Goal: Transaction & Acquisition: Purchase product/service

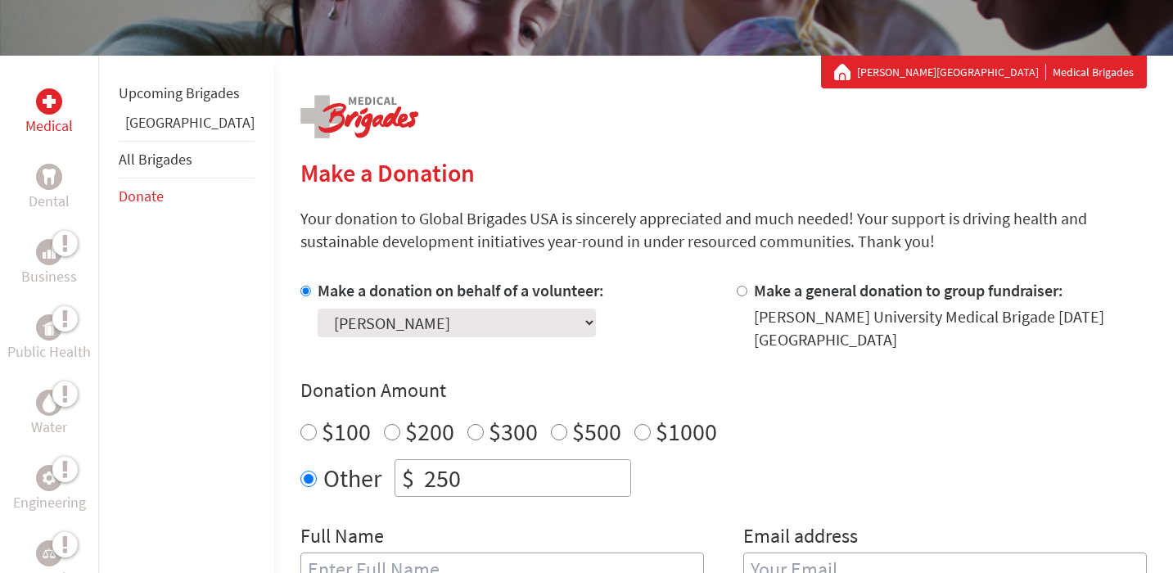
scroll to position [333, 0]
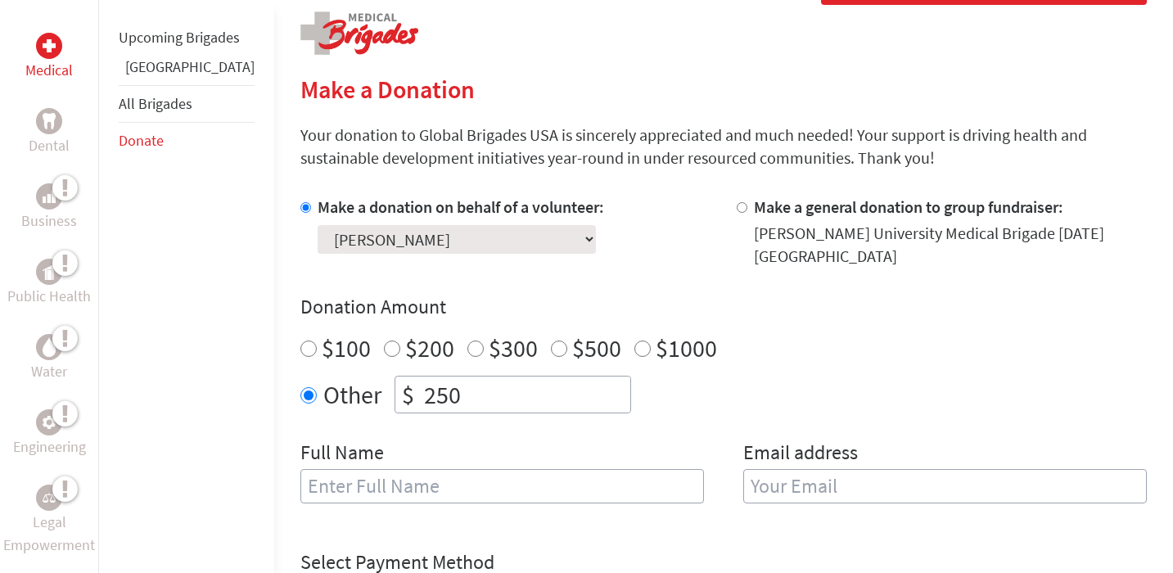
click at [300, 340] on input "$100" at bounding box center [308, 348] width 16 height 16
radio input "true"
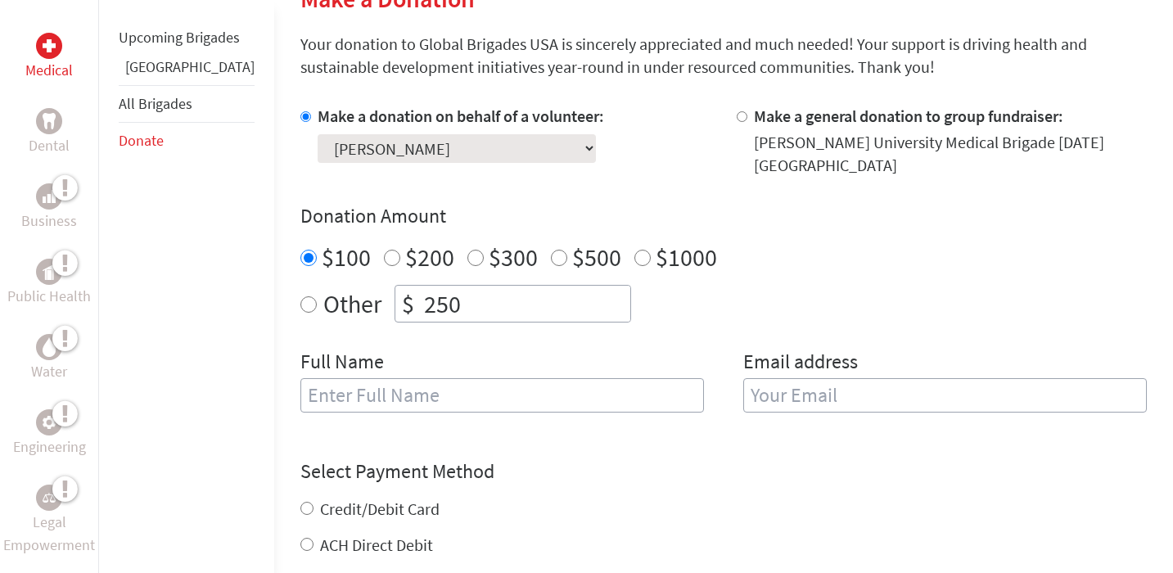
scroll to position [486, 0]
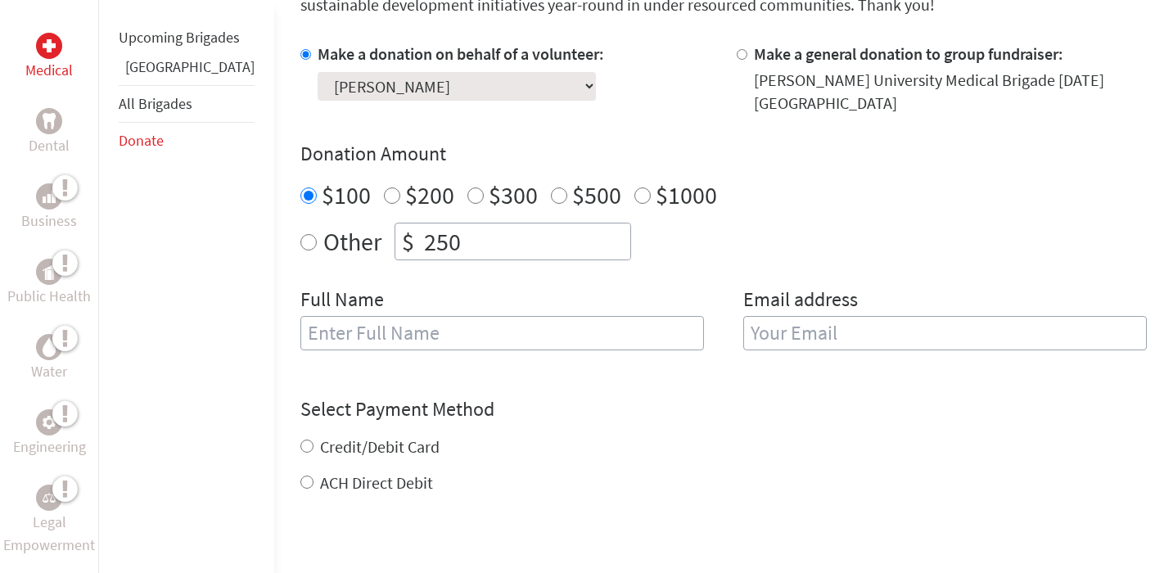
click at [362, 323] on input "text" at bounding box center [501, 333] width 403 height 34
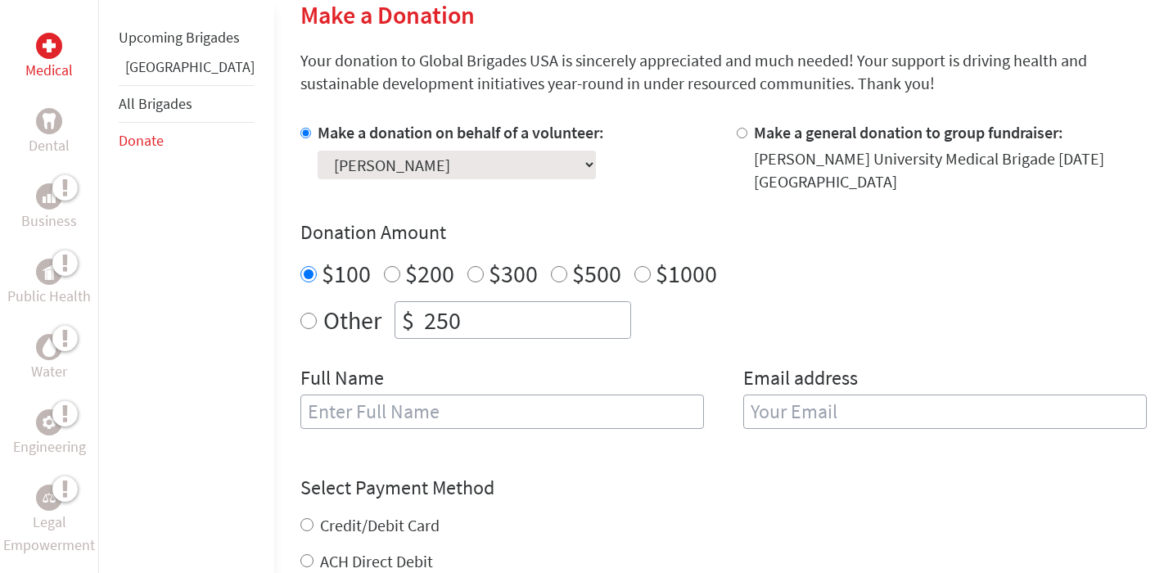
scroll to position [385, 0]
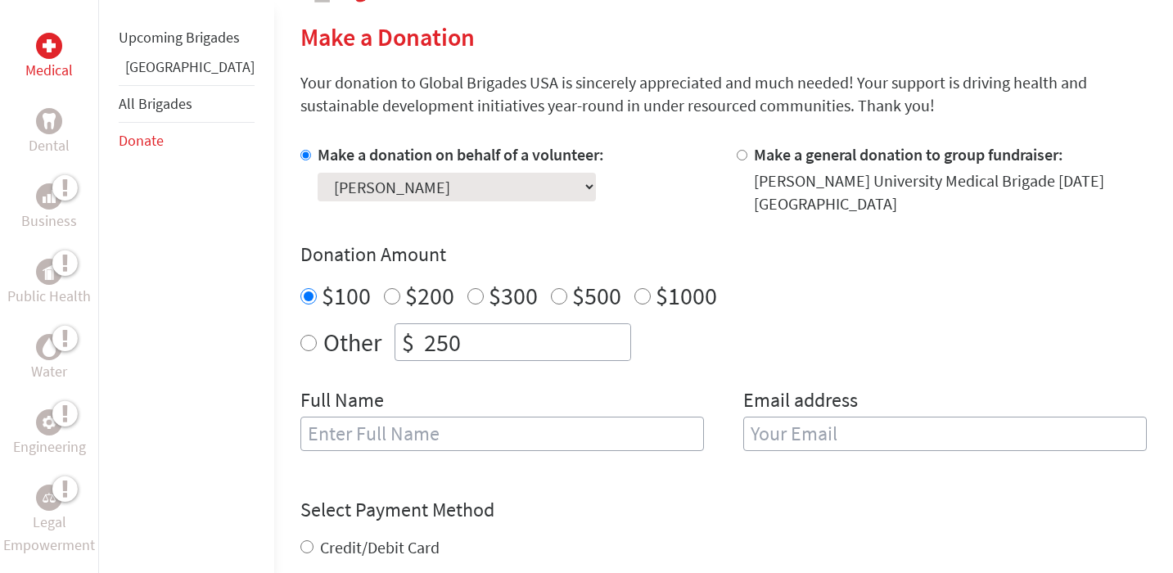
radio input "true"
click at [459, 324] on input "250" at bounding box center [525, 342] width 209 height 36
type input "2"
type input "100"
click at [300, 288] on input "$100" at bounding box center [308, 296] width 16 height 16
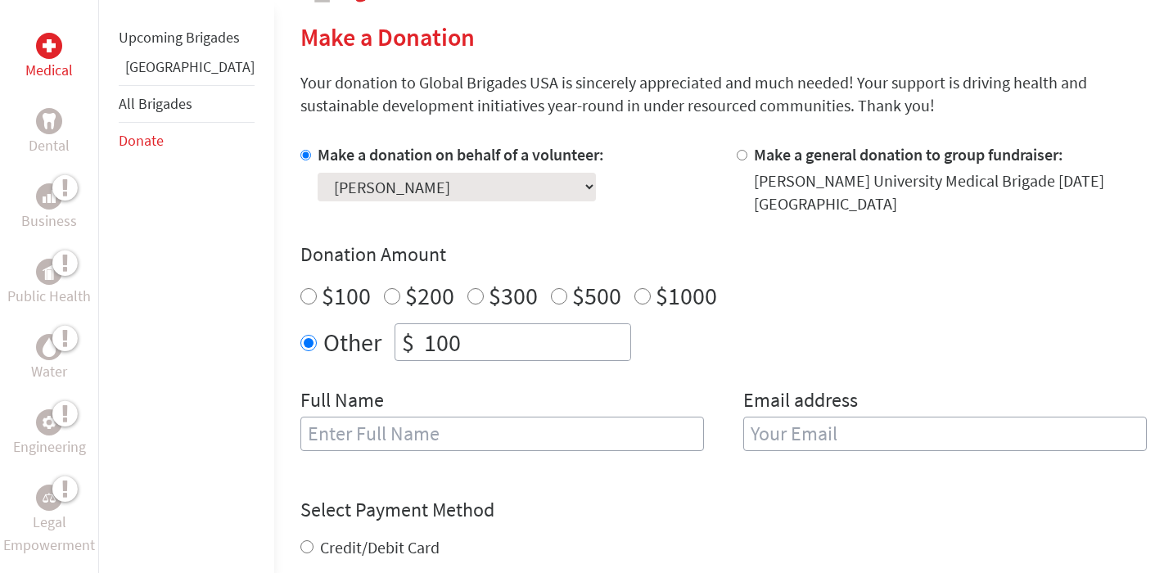
radio input "true"
click at [370, 436] on input "text" at bounding box center [501, 433] width 403 height 34
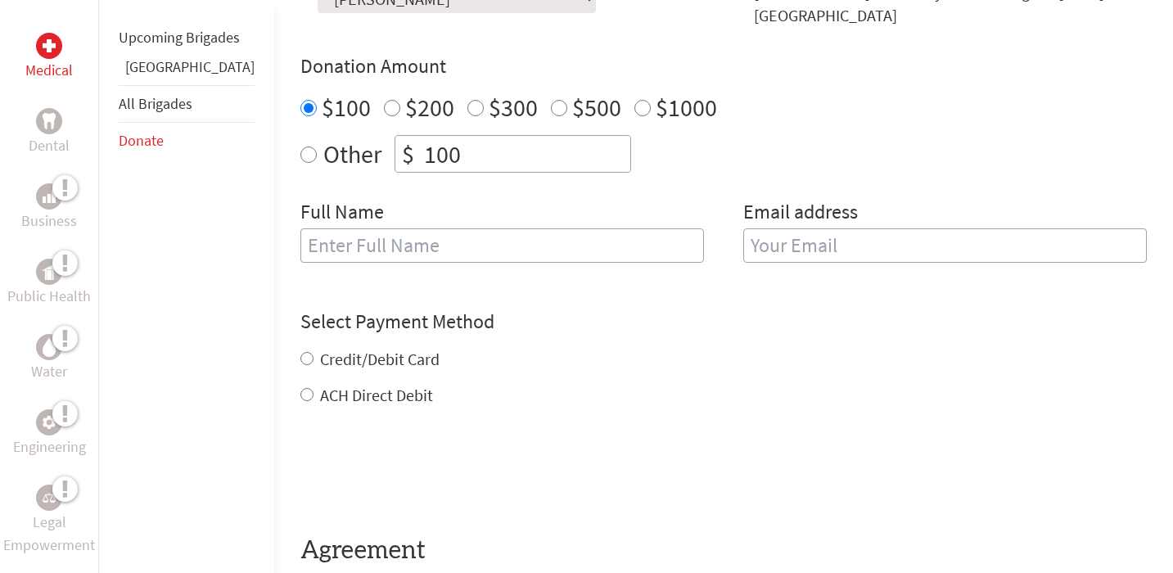
scroll to position [584, 0]
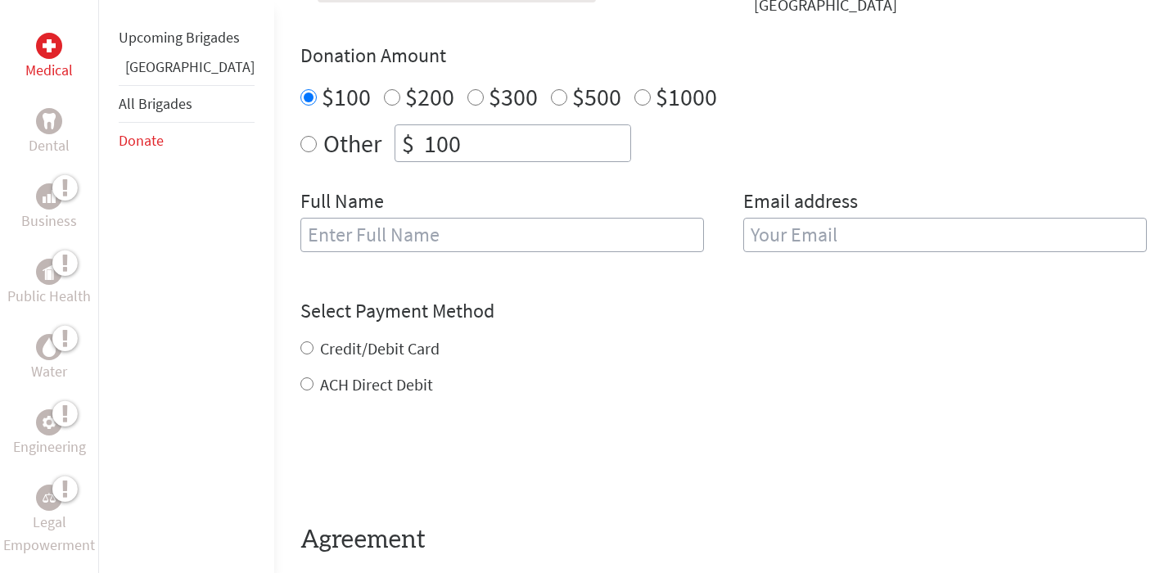
radio input "true"
click at [472, 133] on input "100" at bounding box center [525, 143] width 209 height 36
type input "100"
click at [511, 169] on div "Make a donation on behalf of a volunteer: Select a volunteer... [PERSON_NAME] […" at bounding box center [723, 107] width 846 height 327
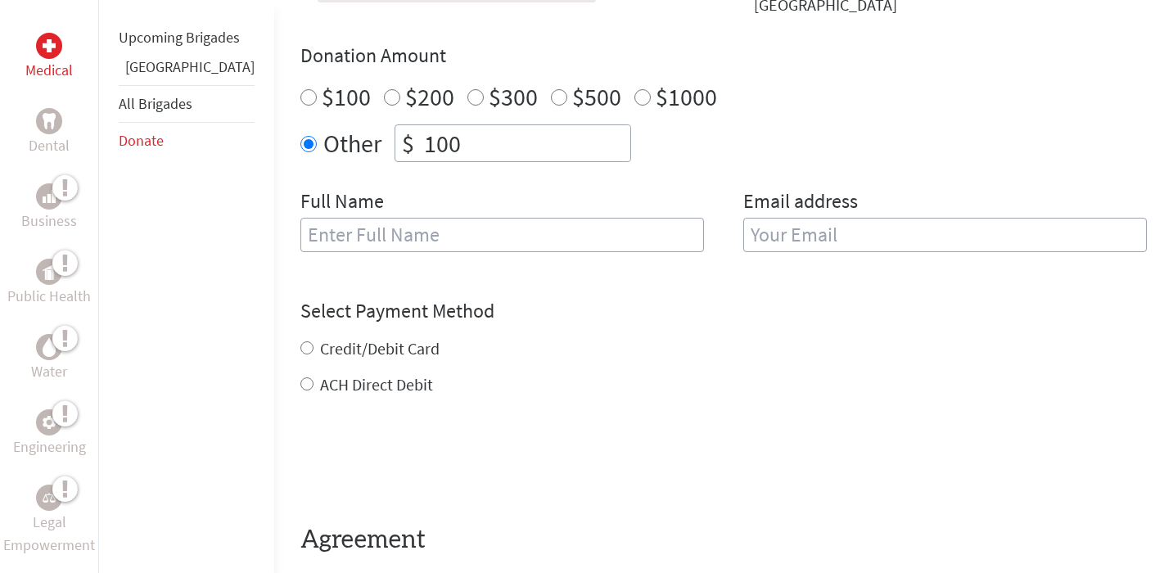
click at [300, 89] on input "$100" at bounding box center [308, 97] width 16 height 16
radio input "true"
click at [314, 218] on input "text" at bounding box center [501, 235] width 403 height 34
click at [840, 218] on input "email" at bounding box center [944, 235] width 403 height 34
click at [591, 233] on input "[PERSON_NAME]" at bounding box center [501, 235] width 403 height 34
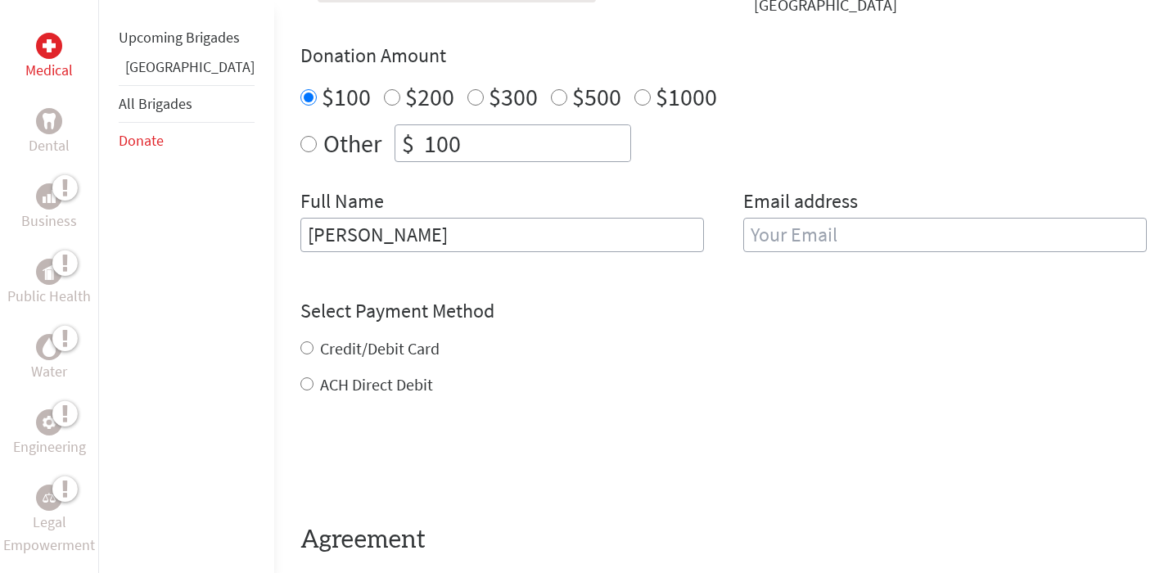
type input "[PERSON_NAME]"
click at [819, 221] on input "email" at bounding box center [944, 235] width 403 height 34
type input "[EMAIL_ADDRESS][DOMAIN_NAME]"
click at [825, 298] on h4 "Select Payment Method" at bounding box center [723, 311] width 846 height 26
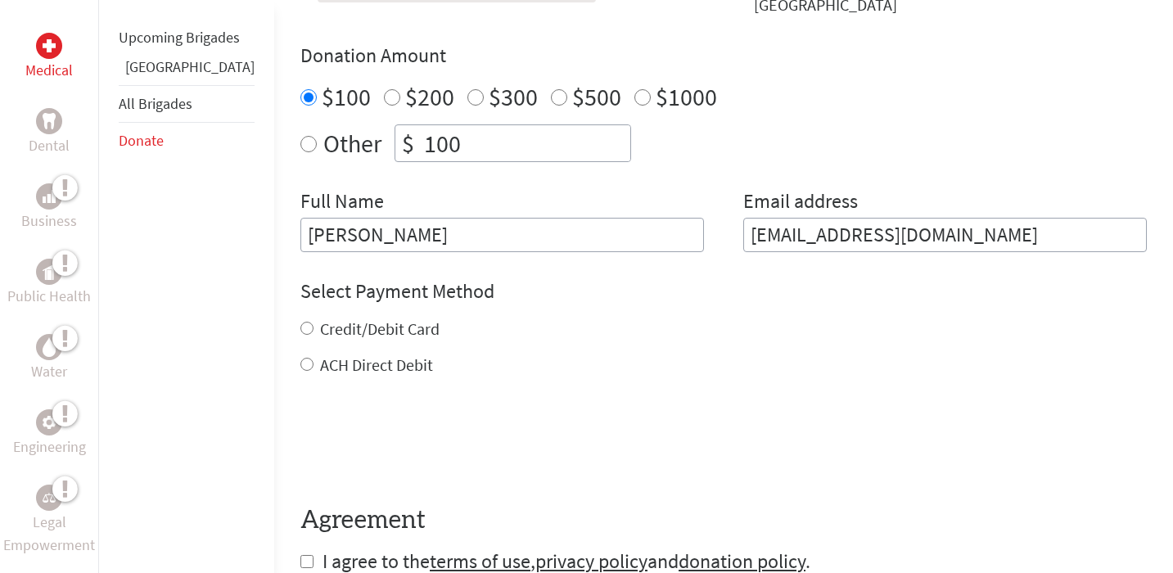
click at [375, 318] on label "Credit/Debit Card" at bounding box center [379, 328] width 119 height 20
click at [313, 322] on input "Credit/Debit Card" at bounding box center [306, 328] width 13 height 13
radio input "true"
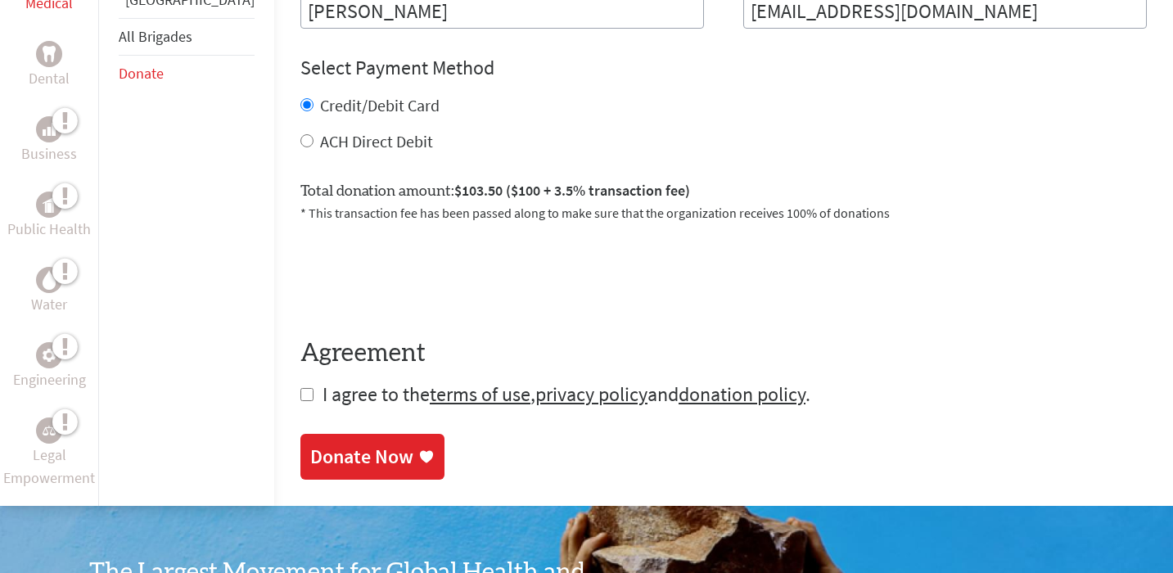
scroll to position [925, 0]
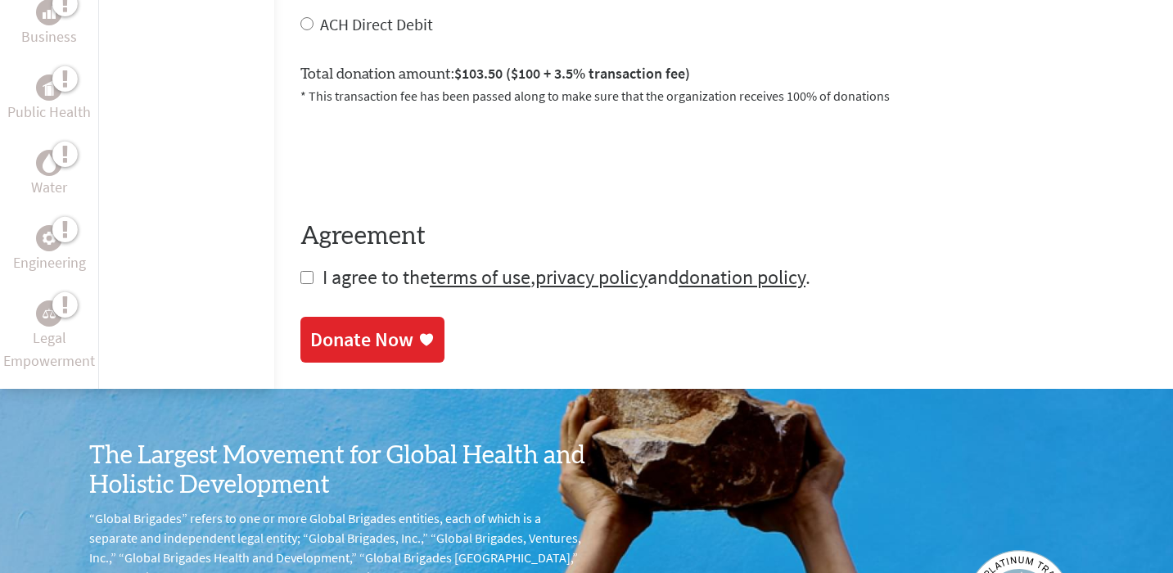
click at [300, 271] on input "checkbox" at bounding box center [306, 277] width 13 height 13
checkbox input "true"
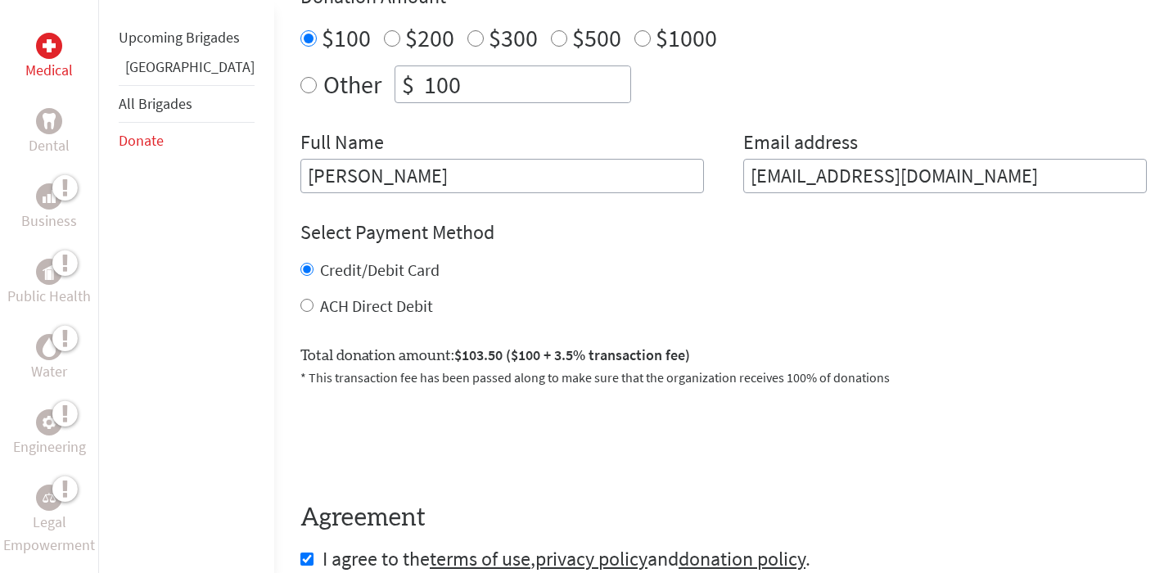
scroll to position [757, 0]
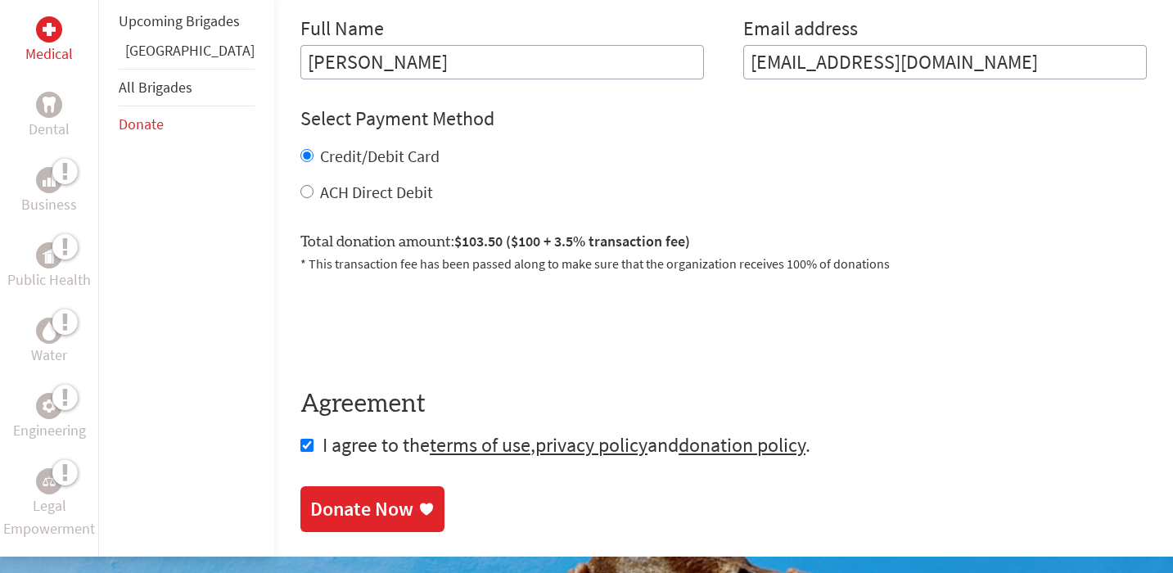
click at [303, 486] on link "Donate Now" at bounding box center [372, 509] width 144 height 46
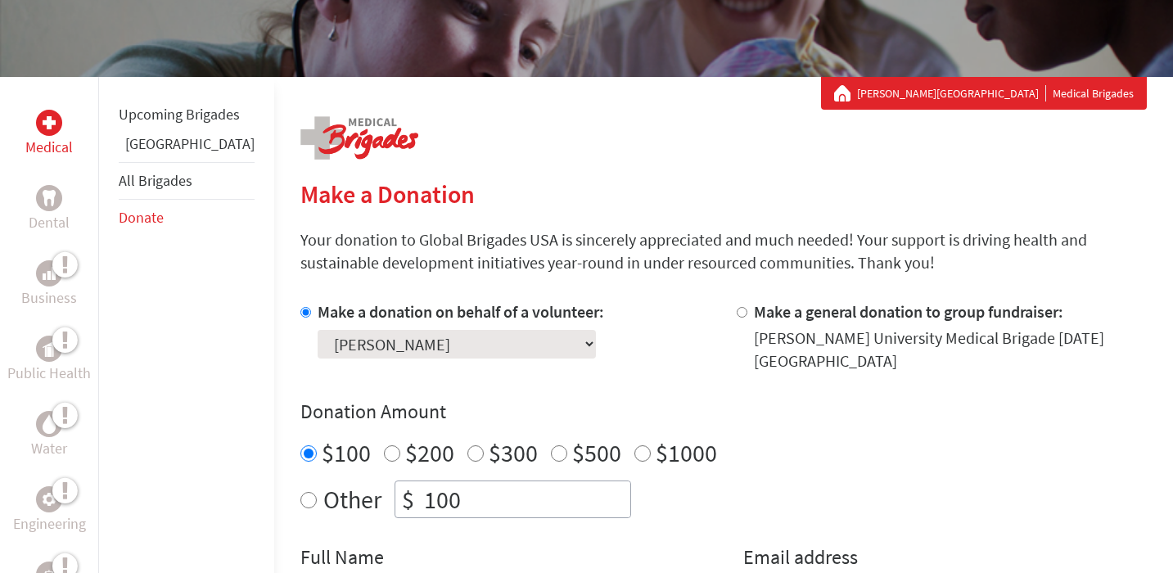
scroll to position [334, 0]
